Goal: Information Seeking & Learning: Learn about a topic

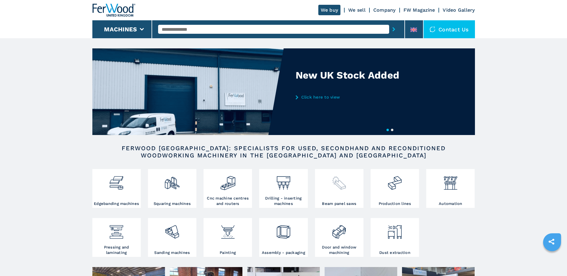
click at [335, 189] on img at bounding box center [339, 181] width 16 height 20
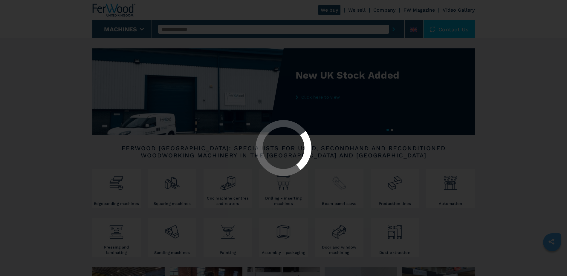
select select "**********"
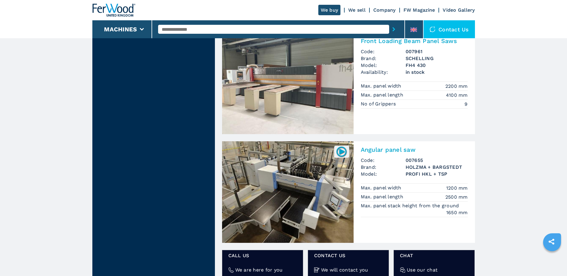
scroll to position [747, 0]
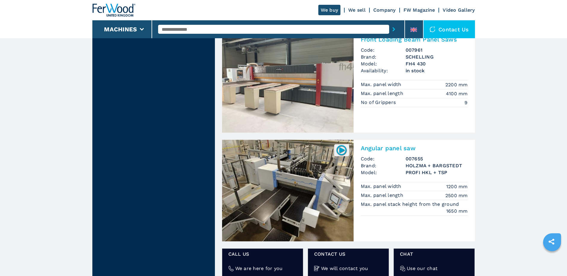
click at [346, 151] on img at bounding box center [341, 150] width 12 height 12
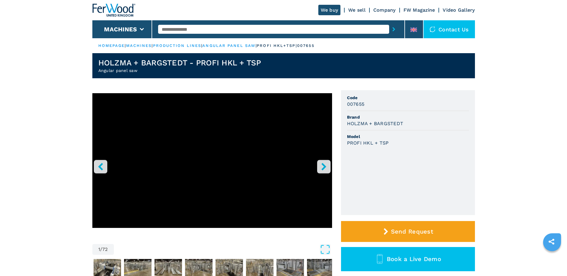
select select "**********"
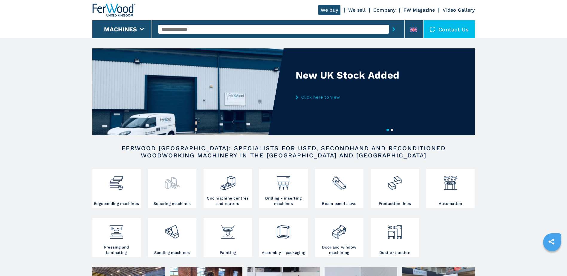
click at [177, 191] on div at bounding box center [171, 186] width 45 height 30
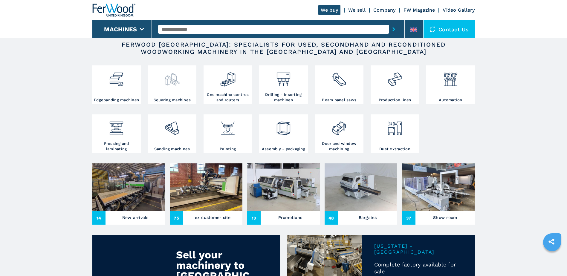
scroll to position [119, 0]
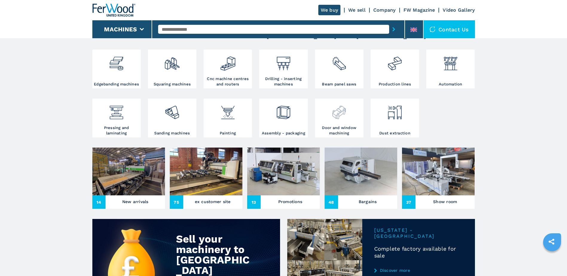
click at [334, 122] on div at bounding box center [338, 112] width 45 height 25
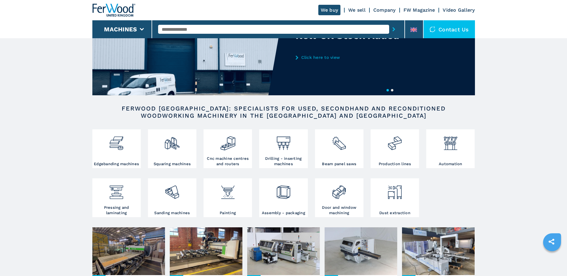
scroll to position [90, 0]
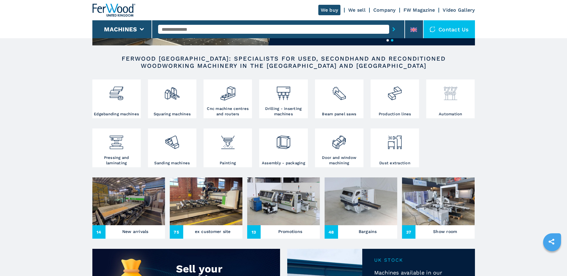
click at [443, 103] on div at bounding box center [449, 96] width 45 height 30
click at [437, 106] on div at bounding box center [449, 96] width 45 height 30
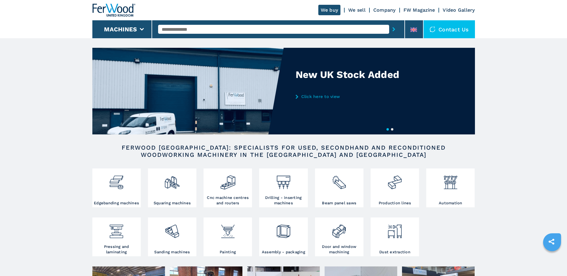
scroll to position [0, 0]
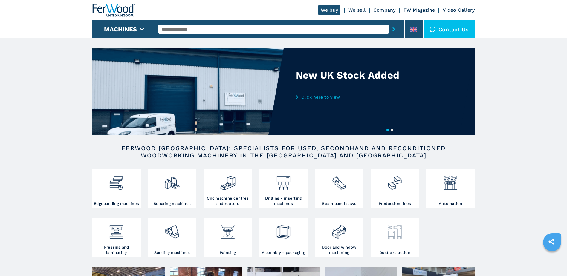
click at [394, 237] on img at bounding box center [394, 230] width 16 height 20
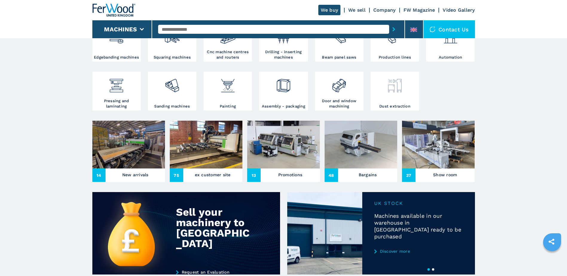
scroll to position [149, 0]
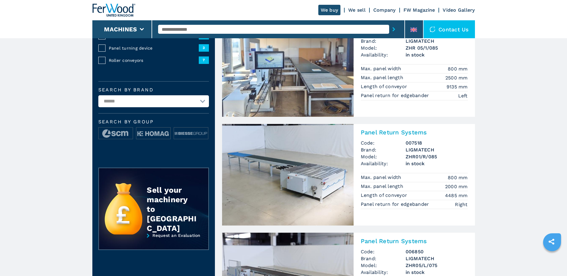
scroll to position [209, 0]
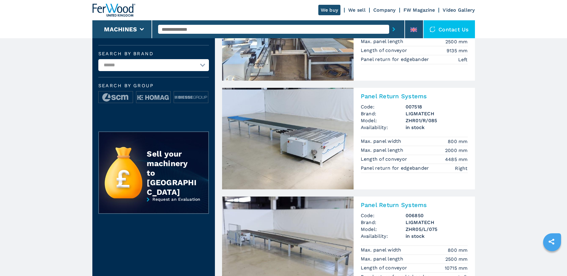
click at [378, 97] on h2 "Panel Return Systems" at bounding box center [413, 96] width 107 height 7
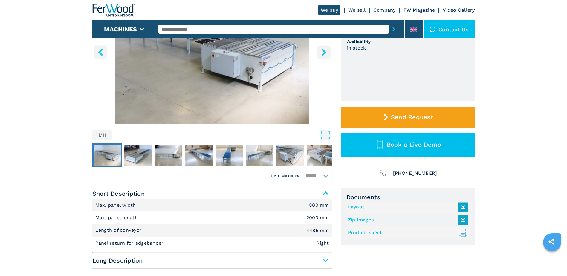
scroll to position [119, 0]
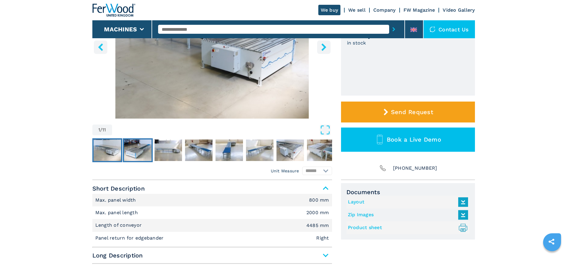
click at [130, 149] on img "Go to Slide 2" at bounding box center [137, 150] width 27 height 22
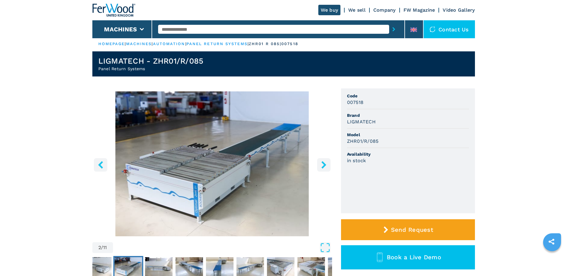
scroll to position [0, 0]
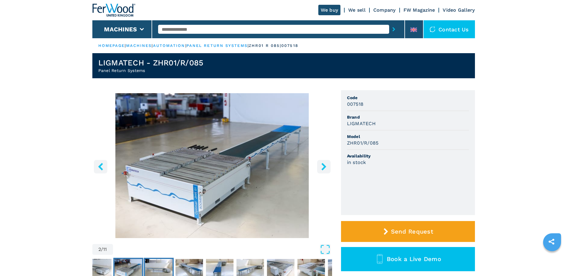
click at [161, 264] on img "Go to Slide 3" at bounding box center [158, 270] width 27 height 22
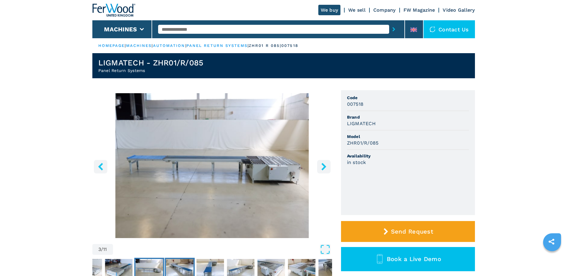
click at [174, 265] on img "Go to Slide 4" at bounding box center [179, 270] width 27 height 22
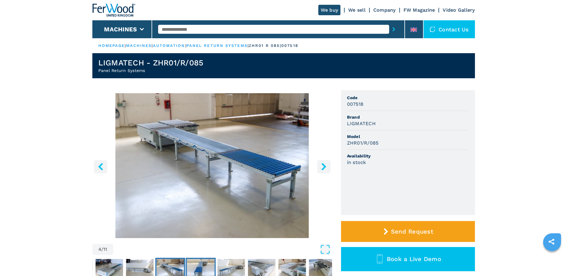
click at [205, 265] on img "Go to Slide 5" at bounding box center [200, 270] width 27 height 22
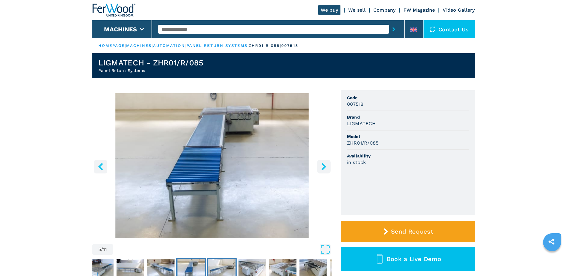
click at [222, 263] on img "Go to Slide 6" at bounding box center [221, 270] width 27 height 22
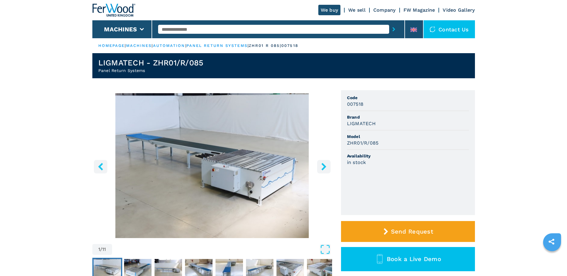
select select "**********"
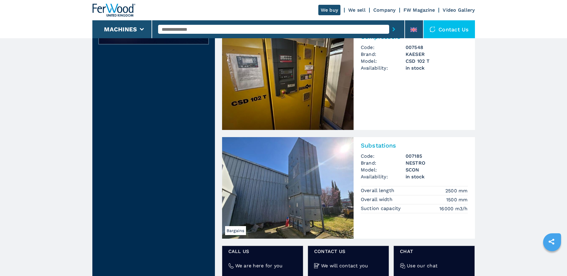
scroll to position [269, 0]
click at [388, 143] on h2 "Substations" at bounding box center [413, 145] width 107 height 7
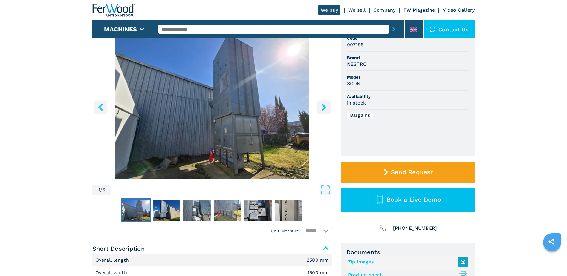
scroll to position [60, 0]
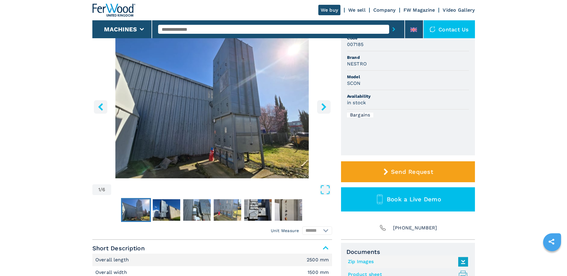
click at [324, 105] on icon "right-button" at bounding box center [323, 106] width 5 height 7
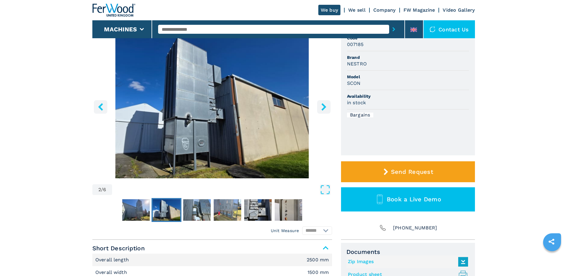
click at [324, 105] on icon "right-button" at bounding box center [323, 106] width 5 height 7
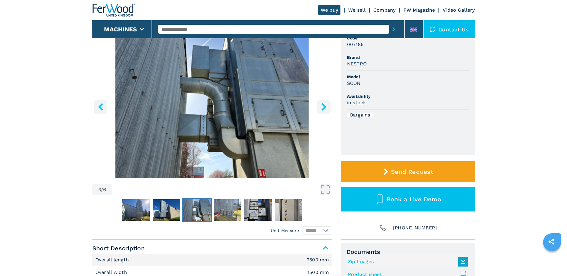
click at [324, 105] on icon "right-button" at bounding box center [323, 106] width 5 height 7
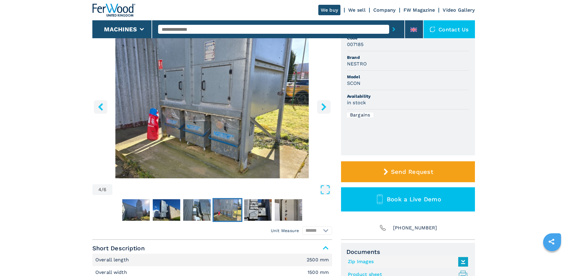
click at [324, 105] on icon "right-button" at bounding box center [323, 106] width 5 height 7
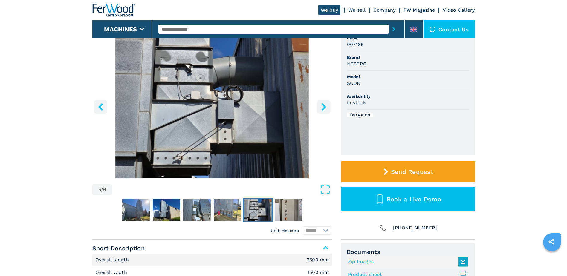
click at [324, 105] on icon "right-button" at bounding box center [323, 106] width 5 height 7
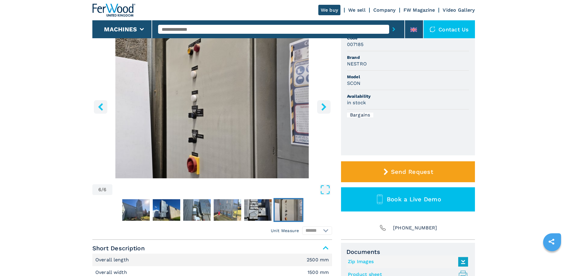
click at [324, 105] on icon "right-button" at bounding box center [323, 106] width 5 height 7
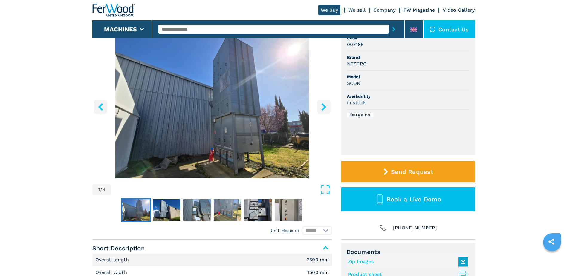
click at [324, 105] on icon "right-button" at bounding box center [323, 106] width 5 height 7
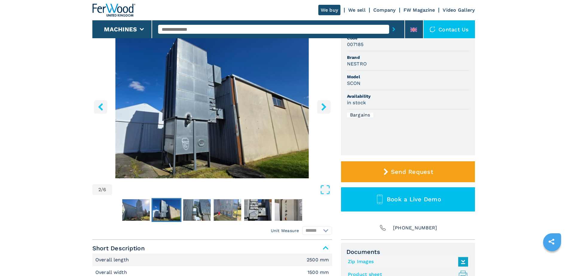
click at [324, 105] on icon "right-button" at bounding box center [323, 106] width 5 height 7
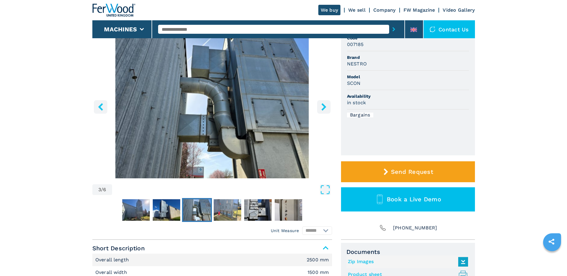
click at [324, 105] on icon "right-button" at bounding box center [323, 106] width 5 height 7
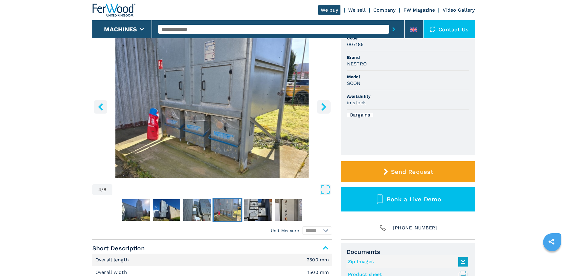
click at [324, 105] on icon "right-button" at bounding box center [323, 106] width 5 height 7
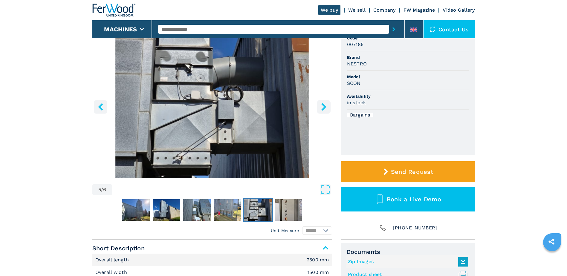
click at [324, 105] on icon "right-button" at bounding box center [323, 106] width 5 height 7
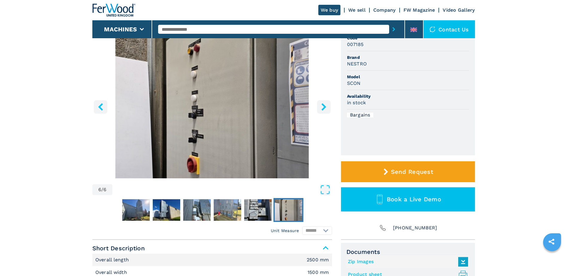
click at [324, 105] on icon "right-button" at bounding box center [323, 106] width 5 height 7
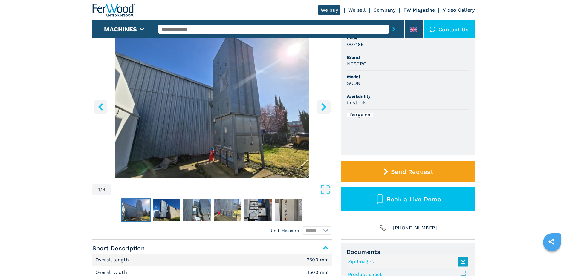
click at [324, 105] on icon "right-button" at bounding box center [323, 106] width 5 height 7
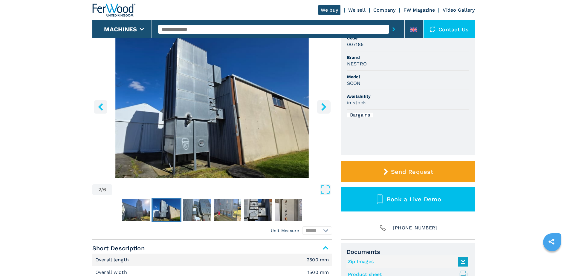
click at [322, 108] on icon "right-button" at bounding box center [323, 106] width 7 height 7
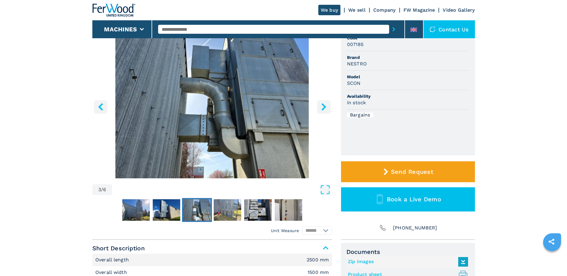
click at [322, 108] on icon "right-button" at bounding box center [323, 106] width 7 height 7
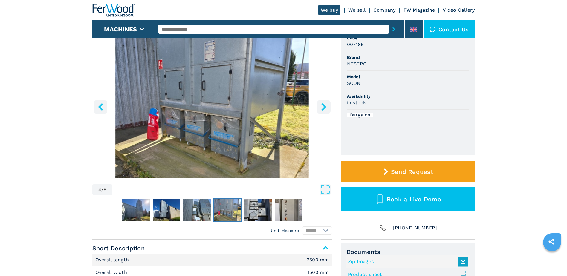
click at [322, 108] on icon "right-button" at bounding box center [323, 106] width 7 height 7
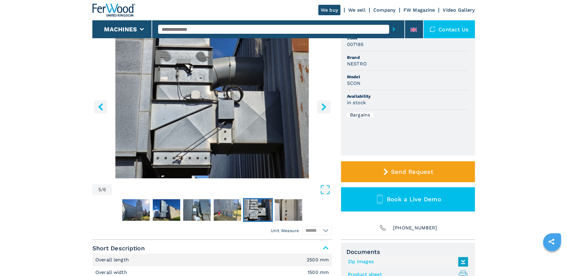
click at [322, 108] on icon "right-button" at bounding box center [323, 106] width 7 height 7
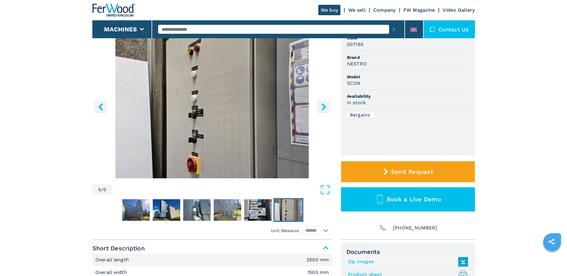
click at [322, 108] on icon "right-button" at bounding box center [323, 106] width 7 height 7
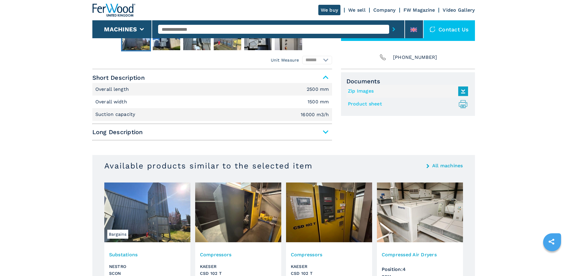
scroll to position [239, 0]
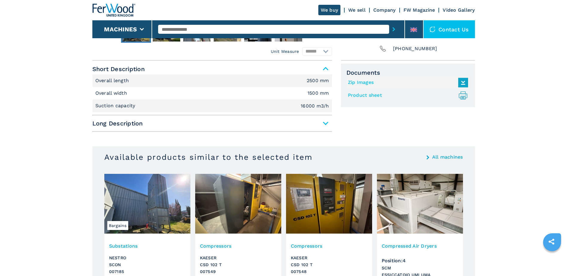
click at [325, 125] on span "Long Description" at bounding box center [212, 123] width 240 height 11
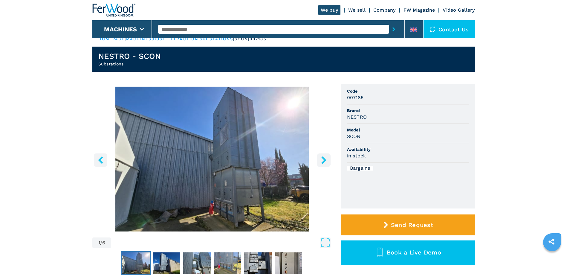
scroll to position [0, 0]
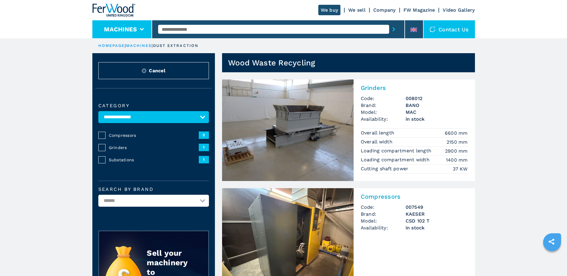
click at [145, 28] on li "Machines" at bounding box center [122, 29] width 60 height 18
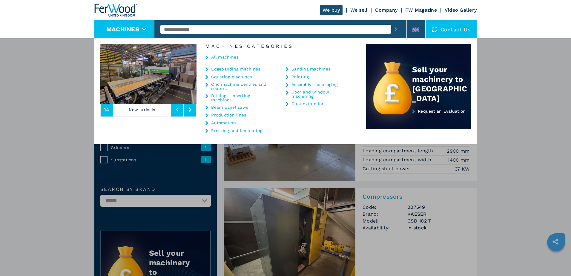
click at [292, 78] on link "Painting" at bounding box center [299, 77] width 17 height 4
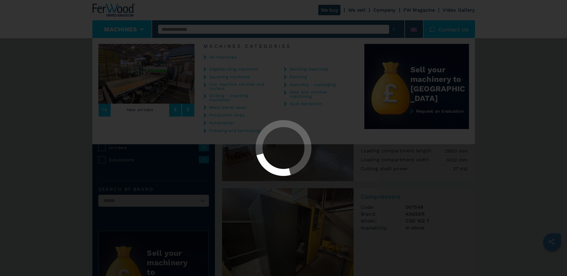
select select "********"
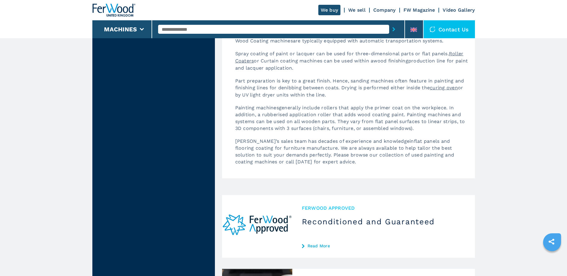
scroll to position [1105, 0]
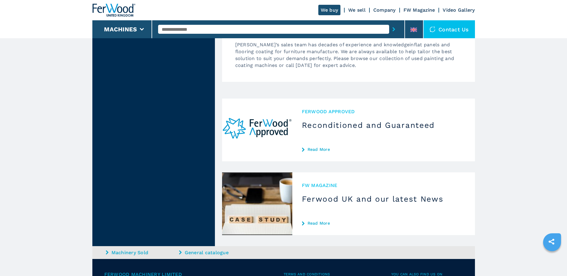
click at [108, 8] on img at bounding box center [113, 10] width 43 height 13
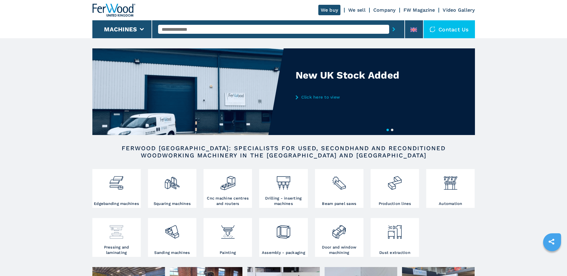
click at [129, 237] on div at bounding box center [116, 230] width 45 height 20
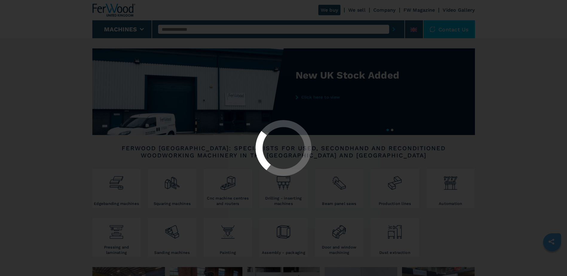
select select "**********"
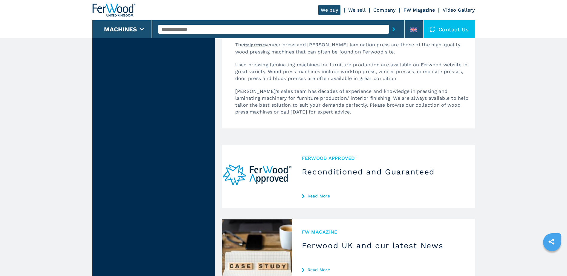
scroll to position [1702, 0]
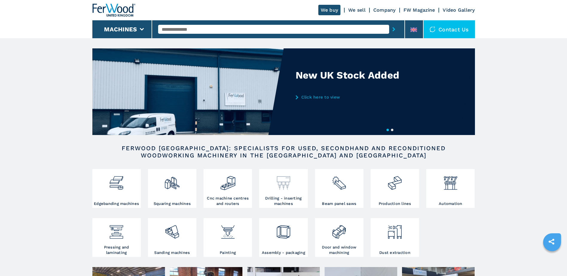
click at [298, 187] on div at bounding box center [282, 181] width 45 height 20
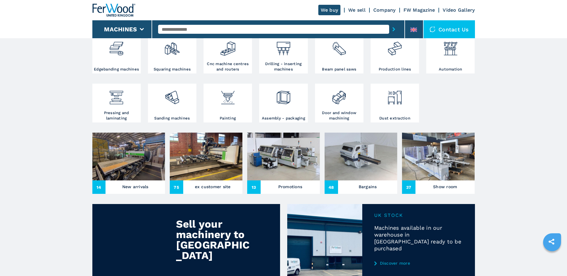
scroll to position [149, 0]
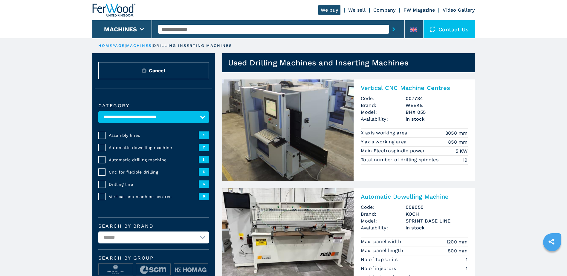
click at [396, 87] on h2 "Vertical CNC Machine Centres" at bounding box center [413, 87] width 107 height 7
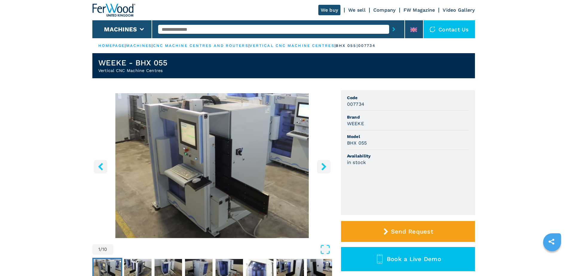
click at [321, 170] on icon "right-button" at bounding box center [323, 166] width 7 height 7
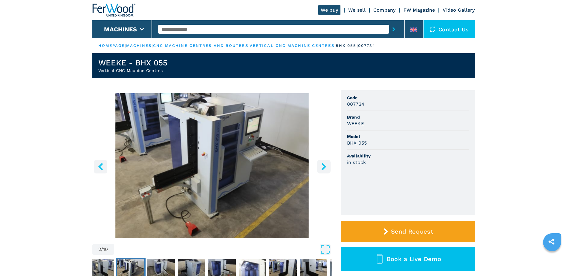
click at [321, 170] on icon "right-button" at bounding box center [323, 166] width 7 height 7
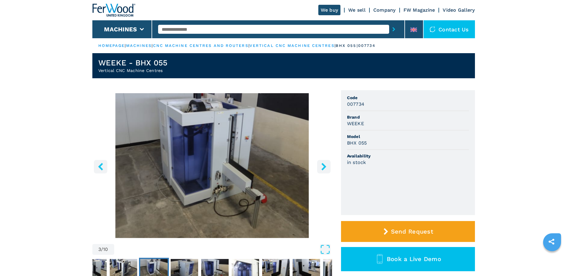
click at [321, 170] on icon "right-button" at bounding box center [323, 166] width 7 height 7
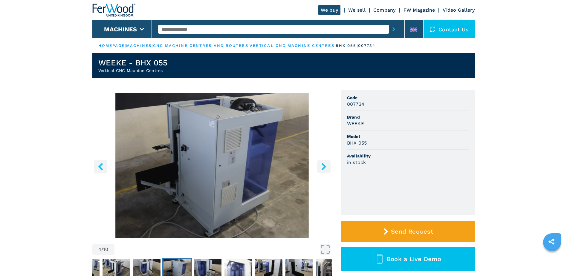
click at [321, 170] on icon "right-button" at bounding box center [323, 166] width 7 height 7
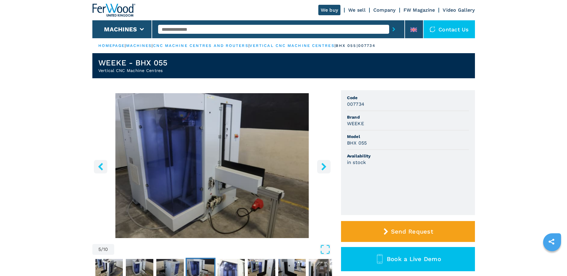
click at [321, 170] on icon "right-button" at bounding box center [323, 166] width 7 height 7
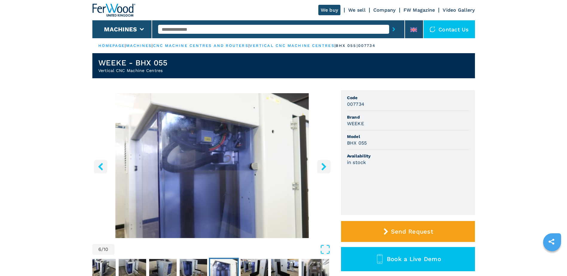
click at [323, 168] on icon "right-button" at bounding box center [323, 166] width 5 height 7
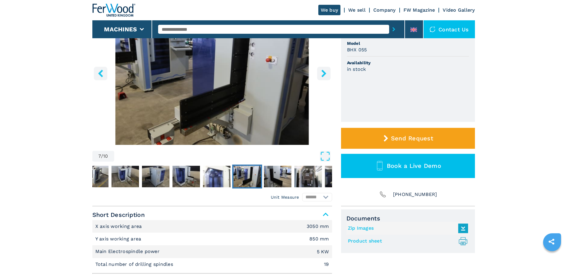
scroll to position [60, 0]
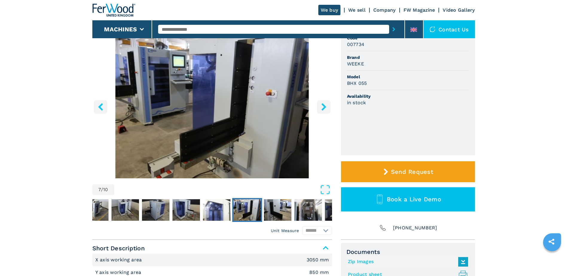
click at [320, 105] on icon "right-button" at bounding box center [323, 106] width 7 height 7
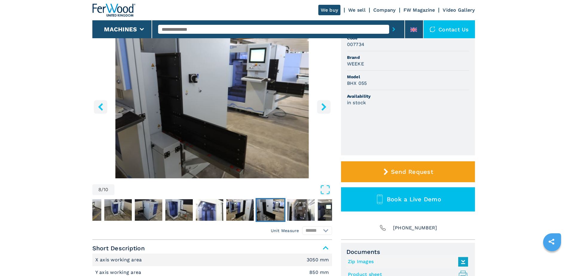
click at [320, 105] on icon "right-button" at bounding box center [323, 106] width 7 height 7
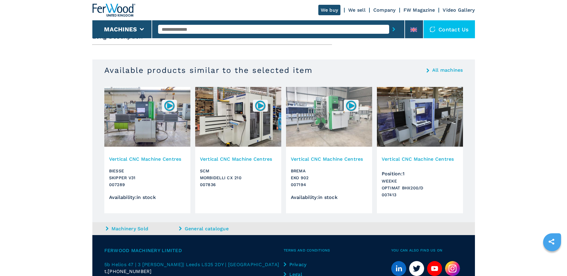
scroll to position [332, 0]
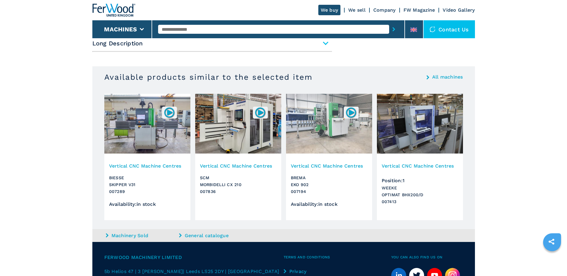
click at [410, 166] on h3 "Vertical CNC Machine Centres" at bounding box center [419, 165] width 76 height 7
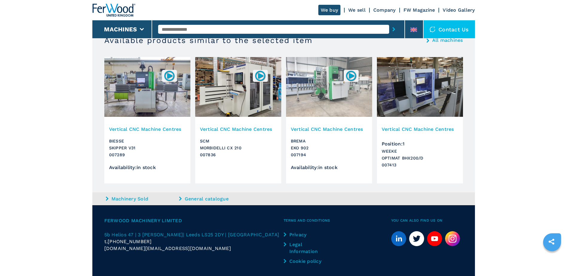
scroll to position [358, 0]
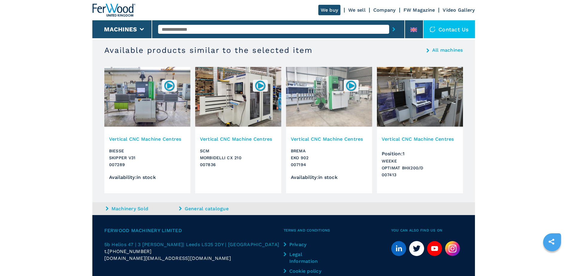
click at [240, 130] on div "Vertical CNC Machine Centres SCM MORBIDELLI CX 210 007836" at bounding box center [238, 160] width 86 height 65
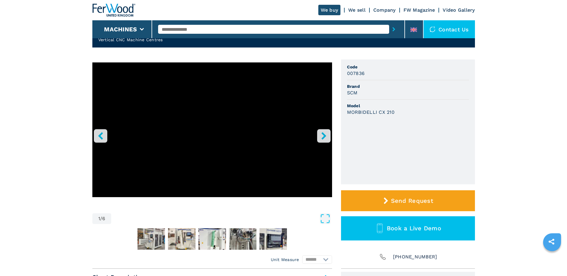
scroll to position [60, 0]
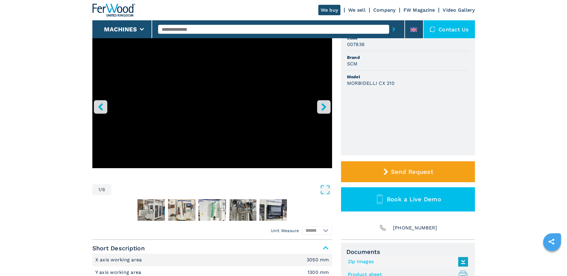
click at [323, 105] on icon "right-button" at bounding box center [323, 106] width 5 height 7
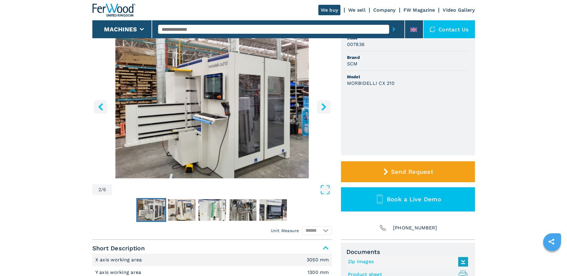
click at [323, 105] on icon "right-button" at bounding box center [323, 106] width 5 height 7
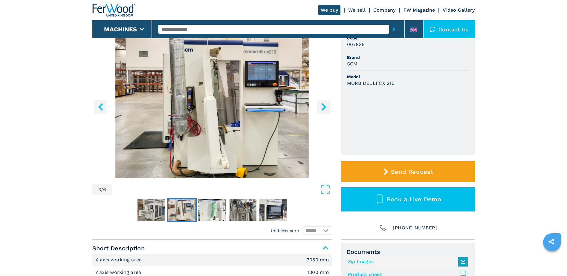
click at [323, 105] on icon "right-button" at bounding box center [323, 106] width 5 height 7
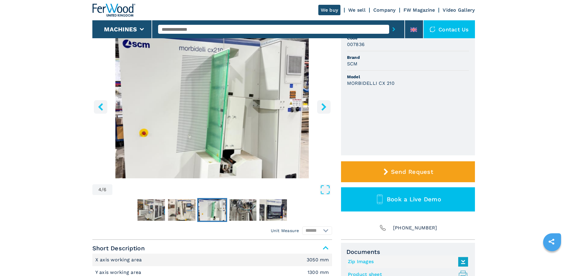
click at [323, 105] on icon "right-button" at bounding box center [323, 106] width 5 height 7
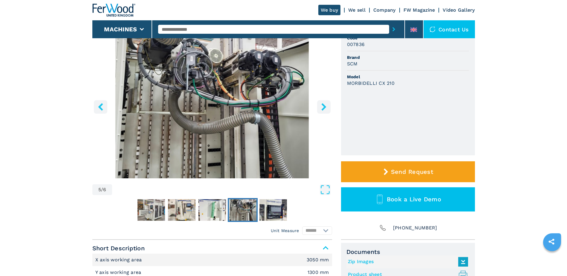
click at [323, 105] on icon "right-button" at bounding box center [323, 106] width 5 height 7
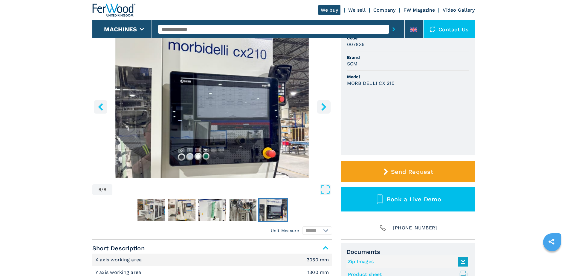
click at [323, 105] on icon "right-button" at bounding box center [323, 106] width 5 height 7
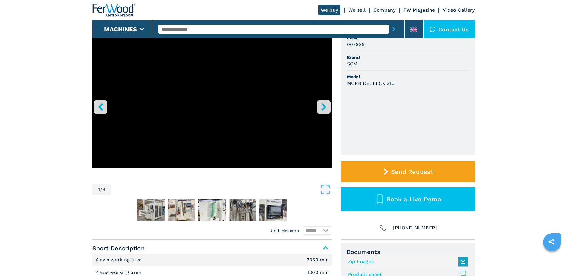
click at [323, 105] on icon "right-button" at bounding box center [323, 106] width 5 height 7
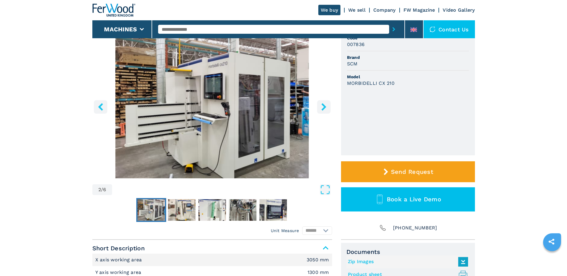
click at [323, 105] on icon "right-button" at bounding box center [323, 106] width 5 height 7
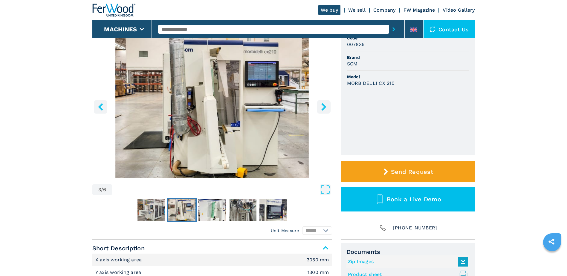
click at [323, 105] on icon "right-button" at bounding box center [323, 106] width 5 height 7
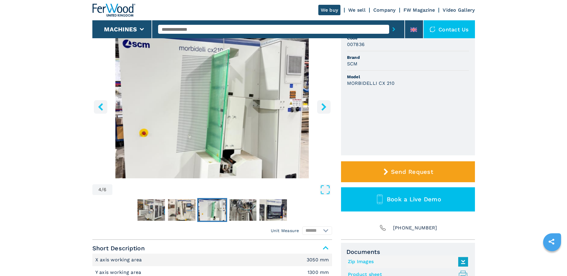
click at [323, 105] on icon "right-button" at bounding box center [323, 106] width 5 height 7
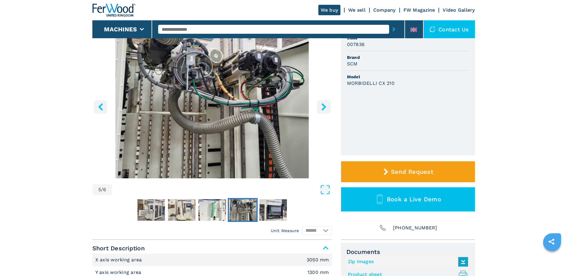
click at [323, 105] on icon "right-button" at bounding box center [323, 106] width 5 height 7
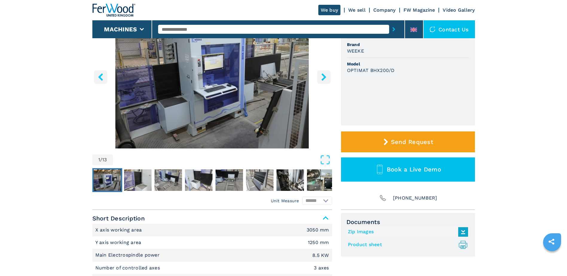
scroll to position [60, 0]
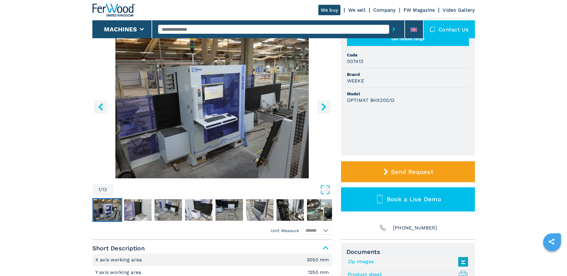
click at [323, 106] on icon "right-button" at bounding box center [323, 106] width 5 height 7
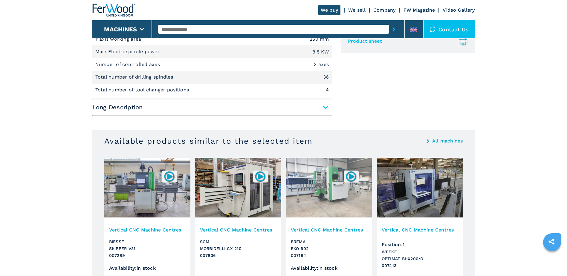
scroll to position [299, 0]
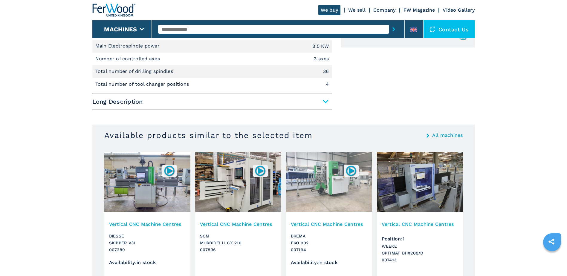
click at [327, 99] on span "Long Description" at bounding box center [212, 101] width 240 height 11
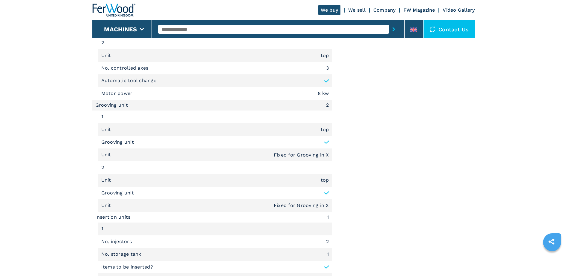
scroll to position [717, 0]
